Goal: Transaction & Acquisition: Obtain resource

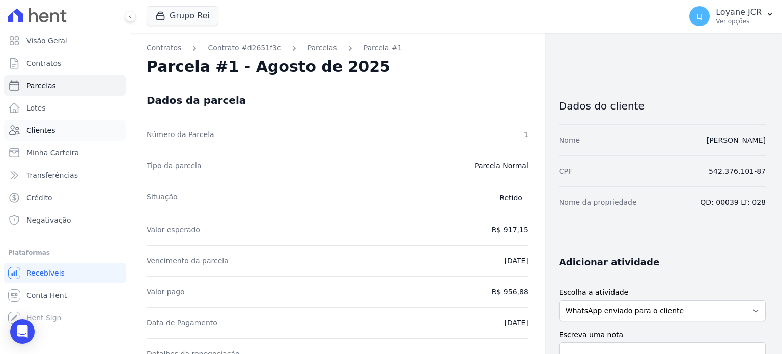
click at [41, 130] on span "Clientes" at bounding box center [40, 130] width 29 height 10
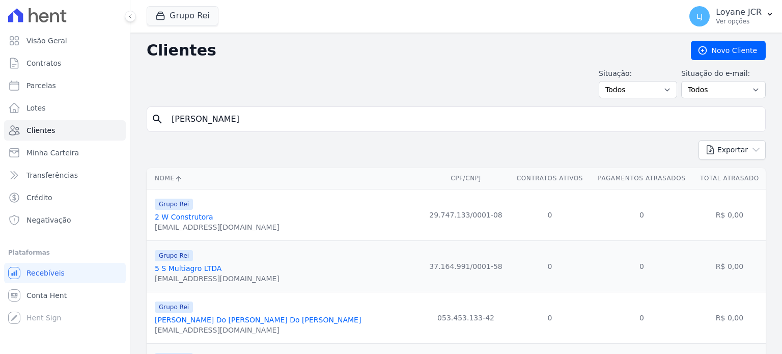
click at [41, 130] on span "Clientes" at bounding box center [40, 130] width 29 height 10
click at [253, 112] on input "[PERSON_NAME]" at bounding box center [463, 119] width 596 height 20
drag, startPoint x: 324, startPoint y: 117, endPoint x: 0, endPoint y: 119, distance: 323.9
click at [0, 119] on div "Visão Geral Contratos [GEOGRAPHIC_DATA] Lotes Clientes Minha Carteira Transferê…" at bounding box center [391, 177] width 782 height 354
paste input "028.370.941-37"
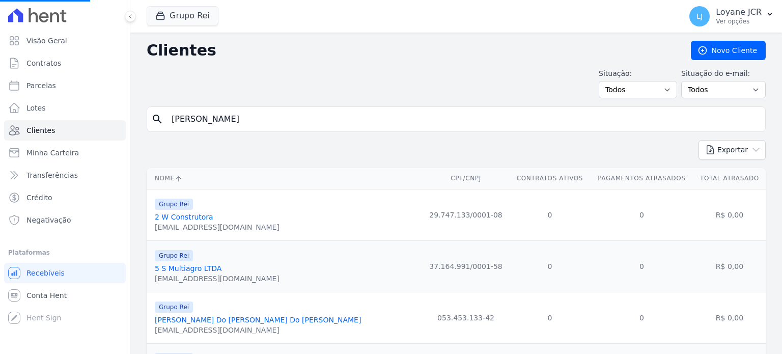
type input "028.370.941-37"
click at [196, 129] on div "search" at bounding box center [456, 118] width 619 height 25
click at [191, 122] on input "search" at bounding box center [463, 119] width 596 height 20
paste input "028.370.941-37"
type input "028.370.941-37"
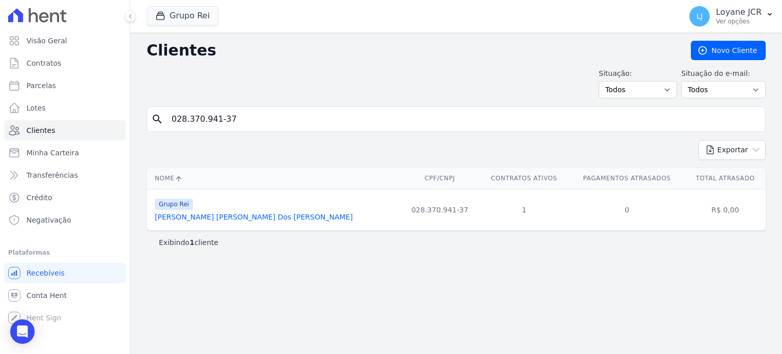
click at [218, 216] on link "[PERSON_NAME] [PERSON_NAME] Dos [PERSON_NAME]" at bounding box center [254, 217] width 198 height 8
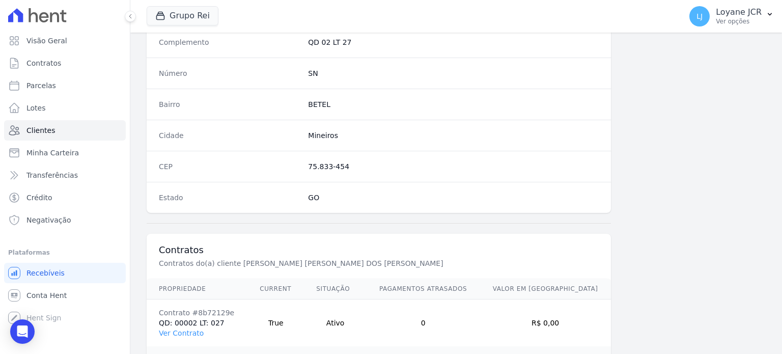
scroll to position [642, 0]
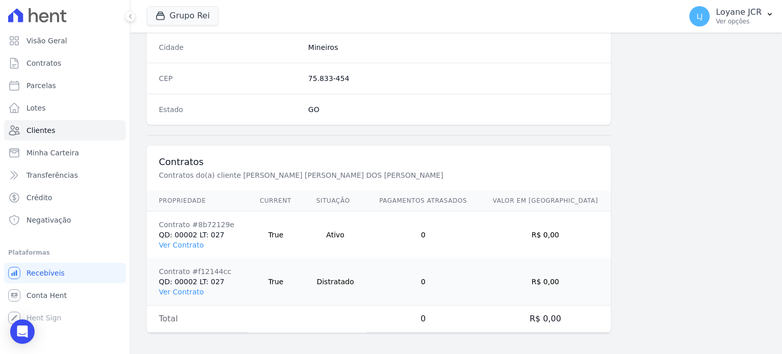
click at [181, 246] on td "Contrato #8b72129e QD: 00002 LT: 027 Ver Contrato" at bounding box center [197, 234] width 101 height 47
click at [183, 241] on link "Ver Contrato" at bounding box center [181, 245] width 45 height 8
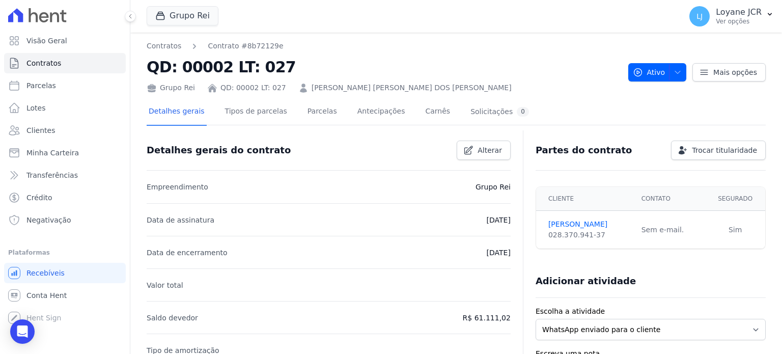
click at [442, 65] on h2 "QD: 00002 LT: 027" at bounding box center [384, 67] width 474 height 23
click at [306, 110] on link "Parcelas" at bounding box center [323, 112] width 34 height 27
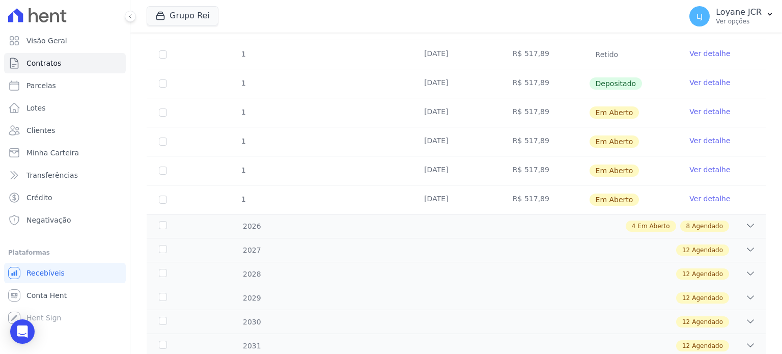
scroll to position [102, 0]
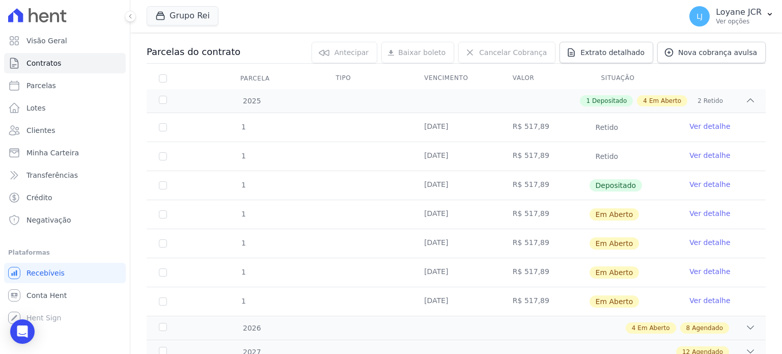
click at [162, 208] on td "1" at bounding box center [163, 214] width 33 height 29
click at [159, 215] on input "checkbox" at bounding box center [163, 214] width 8 height 8
checkbox input "true"
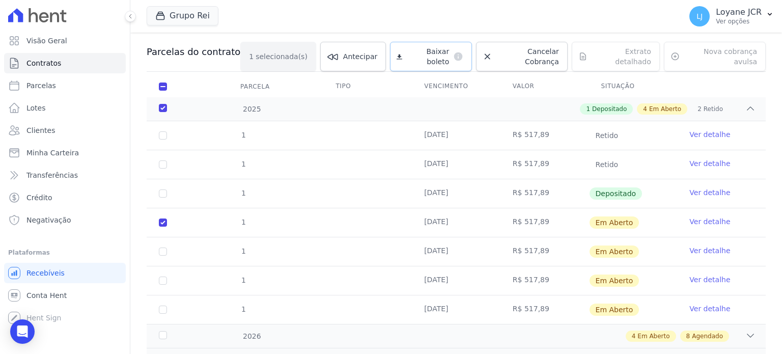
click at [424, 53] on span "Baixar boleto" at bounding box center [427, 56] width 43 height 20
